Goal: Check status: Check status

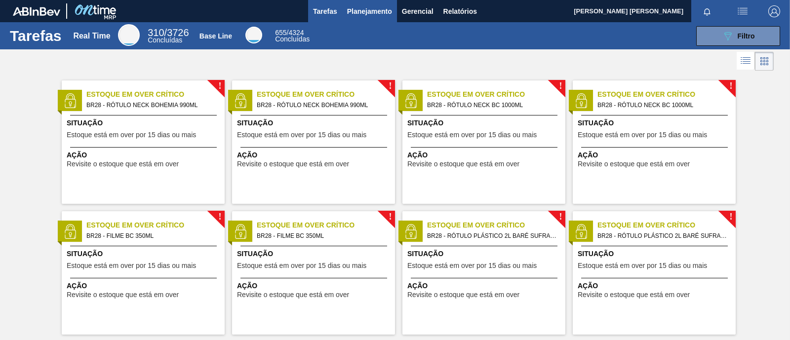
click at [375, 11] on span "Planejamento" at bounding box center [369, 11] width 45 height 12
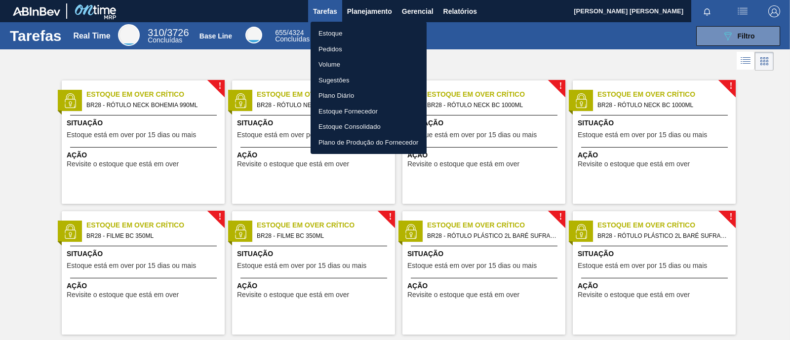
click at [353, 31] on li "Estoque" at bounding box center [369, 34] width 116 height 16
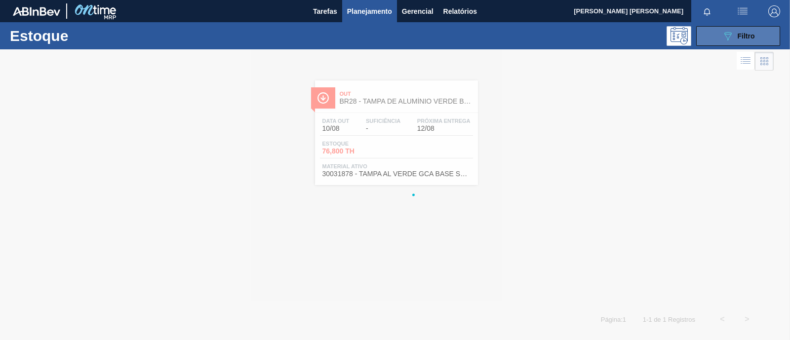
click at [632, 38] on button "089F7B8B-B2A5-4AFE-B5C0-19BA573D28AC Filtro" at bounding box center [738, 36] width 84 height 20
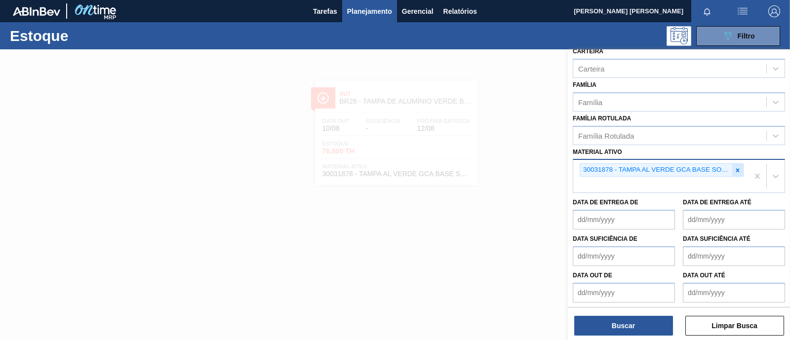
click at [632, 169] on icon at bounding box center [737, 169] width 3 height 3
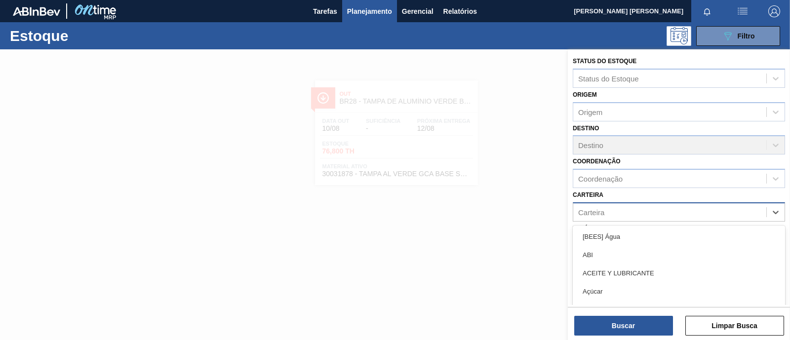
click at [599, 208] on div "Carteira" at bounding box center [591, 212] width 26 height 8
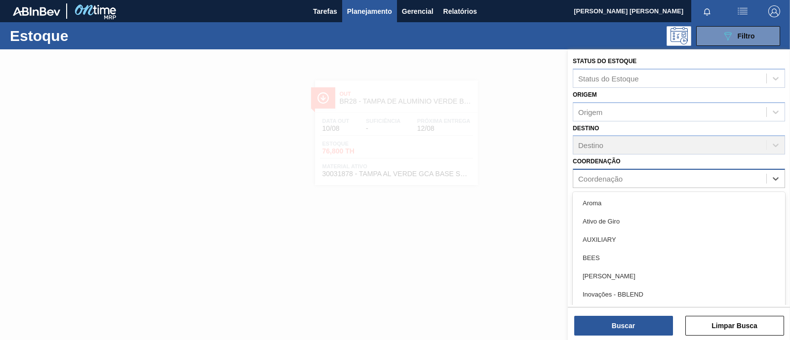
click at [609, 177] on div "Coordenação" at bounding box center [600, 179] width 44 height 8
click at [623, 124] on div "Destino Destino" at bounding box center [679, 138] width 212 height 34
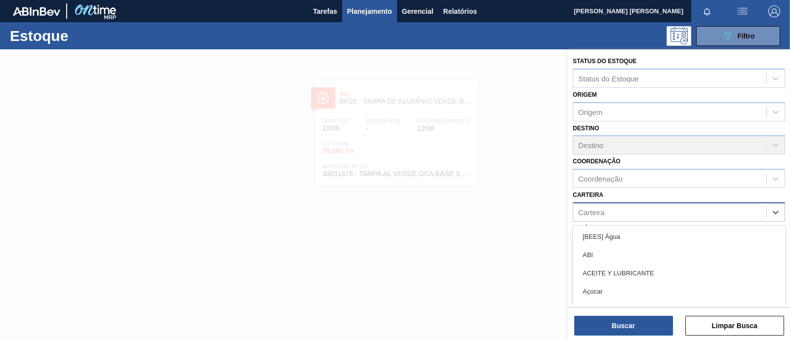
click at [613, 212] on div "Carteira" at bounding box center [669, 212] width 193 height 14
type input "kit"
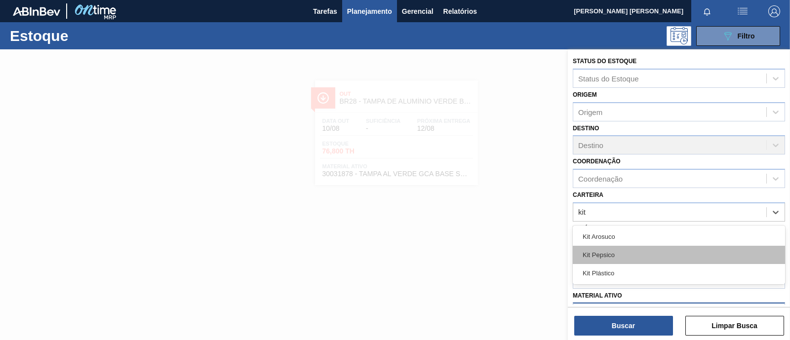
click at [618, 259] on div "Kit Pepsico" at bounding box center [679, 255] width 212 height 18
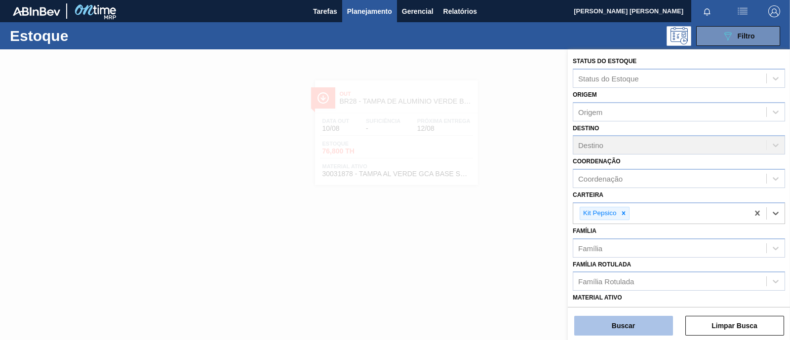
click at [616, 272] on button "Buscar" at bounding box center [623, 326] width 99 height 20
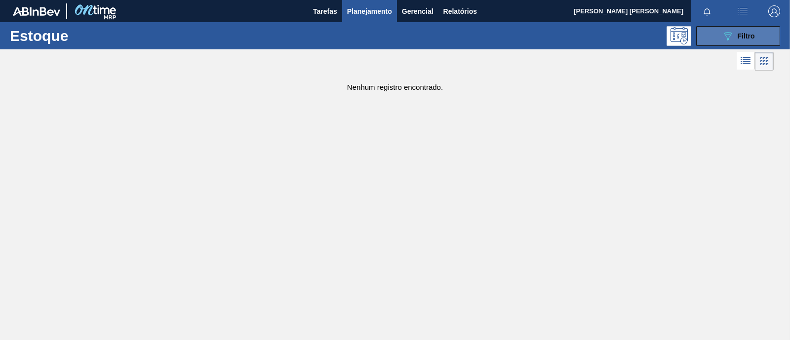
click at [632, 45] on button "089F7B8B-B2A5-4AFE-B5C0-19BA573D28AC Filtro" at bounding box center [738, 36] width 84 height 20
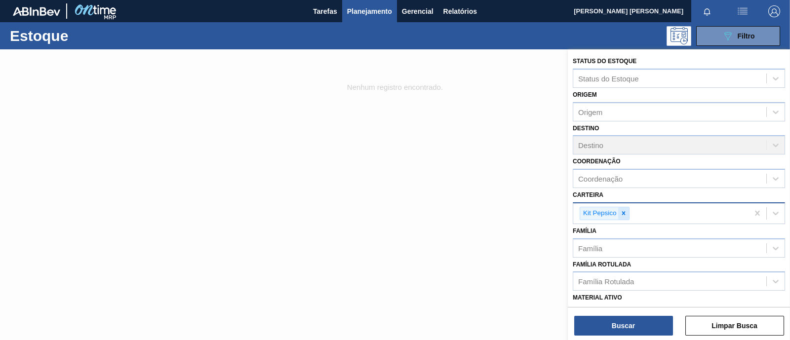
click at [623, 214] on icon at bounding box center [623, 213] width 7 height 7
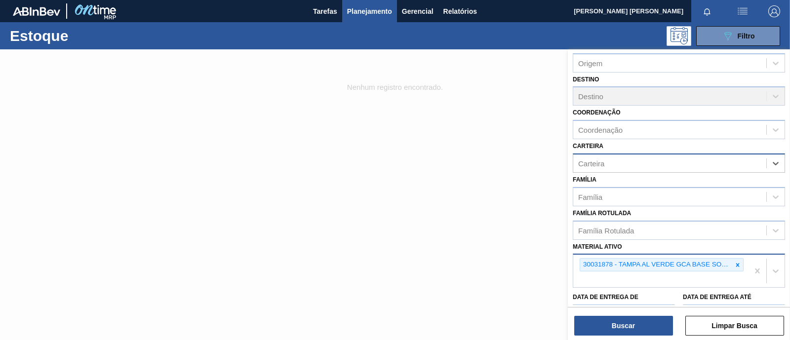
scroll to position [123, 0]
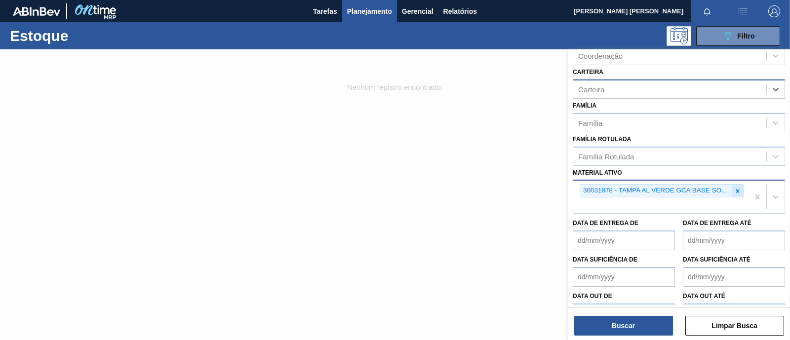
click at [632, 189] on icon at bounding box center [737, 191] width 7 height 7
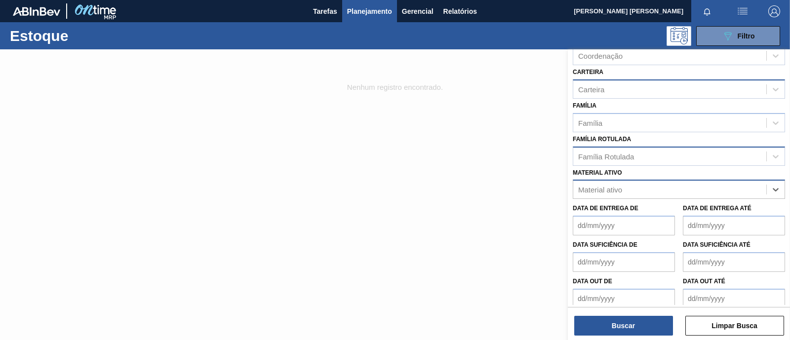
scroll to position [0, 0]
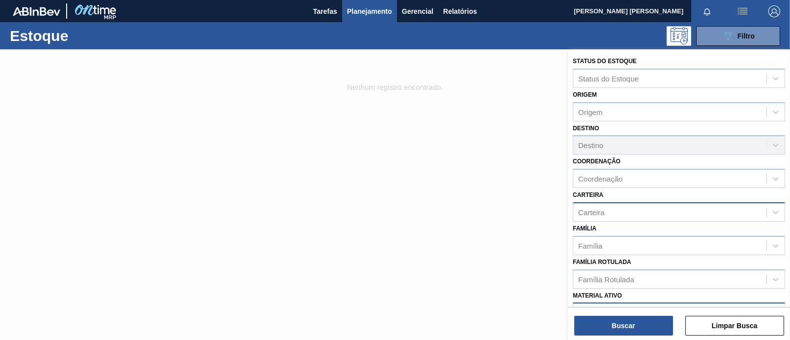
click at [605, 208] on div "Carteira" at bounding box center [591, 212] width 26 height 8
type input "kit"
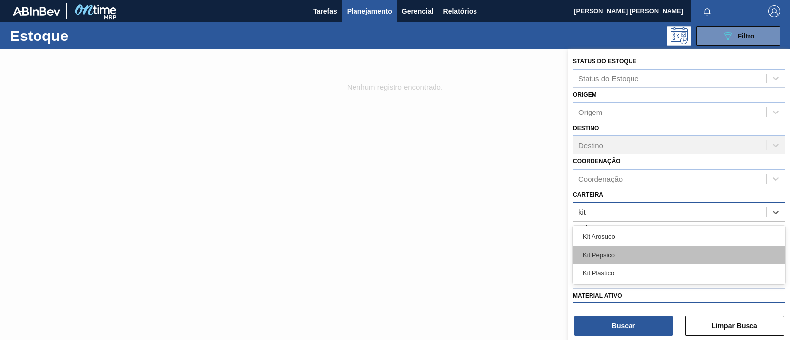
click at [614, 253] on div "Kit Pepsico" at bounding box center [679, 255] width 212 height 18
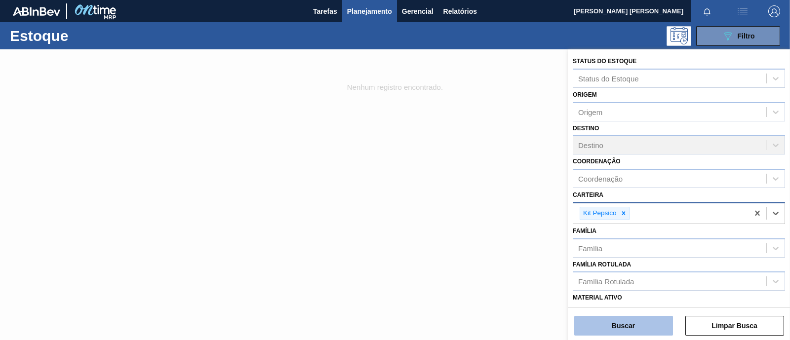
click at [621, 272] on button "Buscar" at bounding box center [623, 326] width 99 height 20
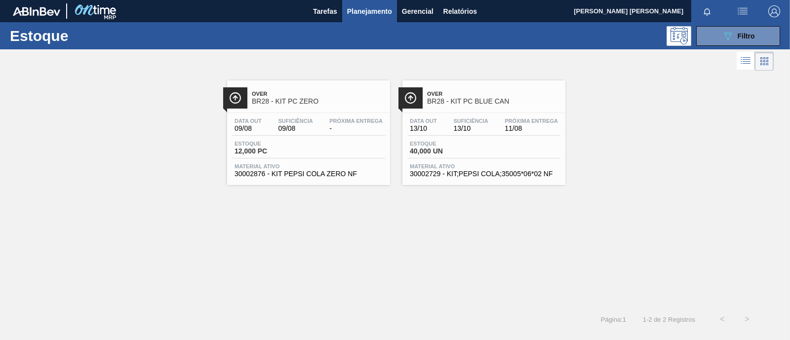
click at [325, 161] on div "Data out 09/08 Suficiência 09/08 Próxima Entrega - Estoque 12,000 PC Material a…" at bounding box center [308, 146] width 163 height 67
